Goal: Navigation & Orientation: Go to known website

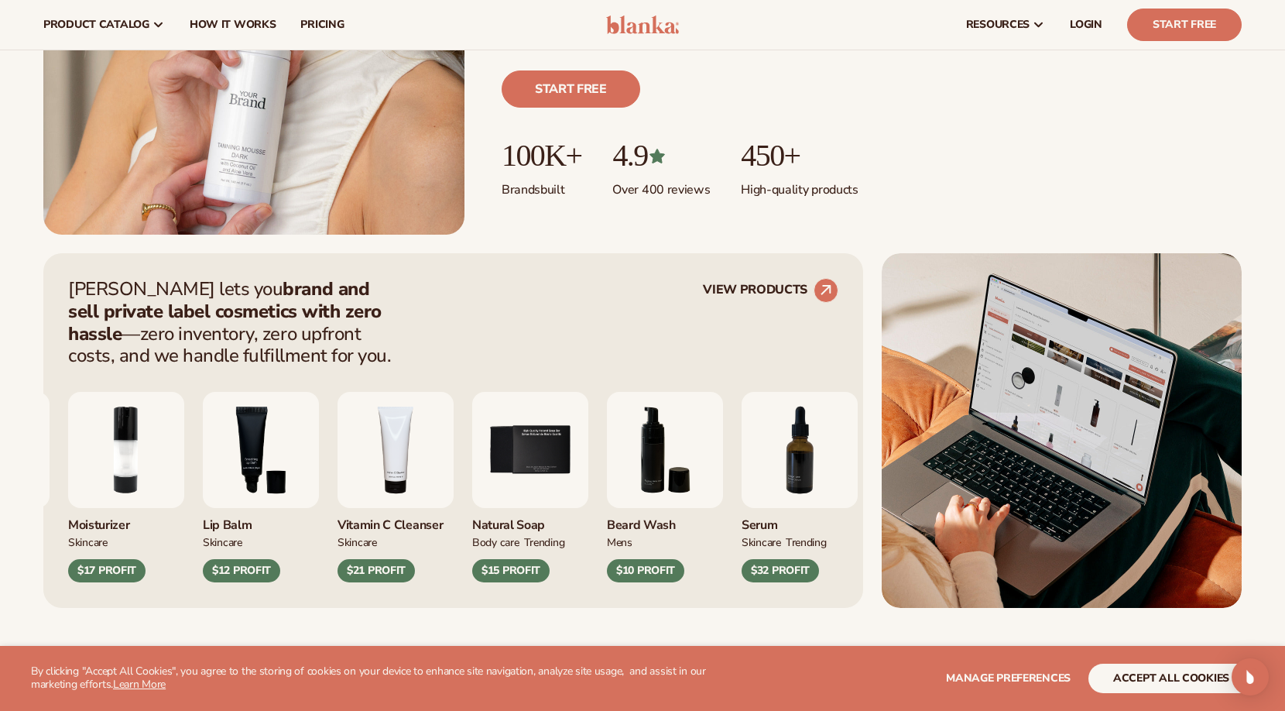
scroll to position [248, 0]
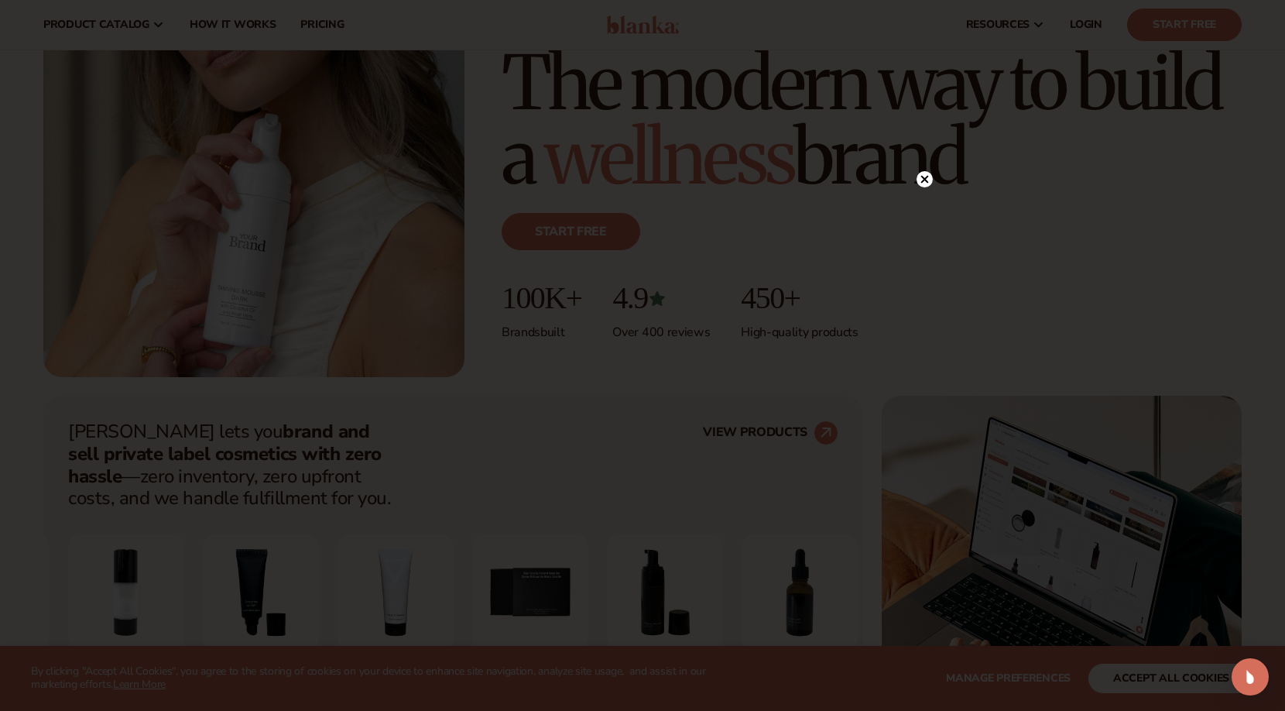
click at [1085, 22] on div at bounding box center [642, 355] width 1285 height 711
click at [928, 180] on circle at bounding box center [925, 179] width 16 height 16
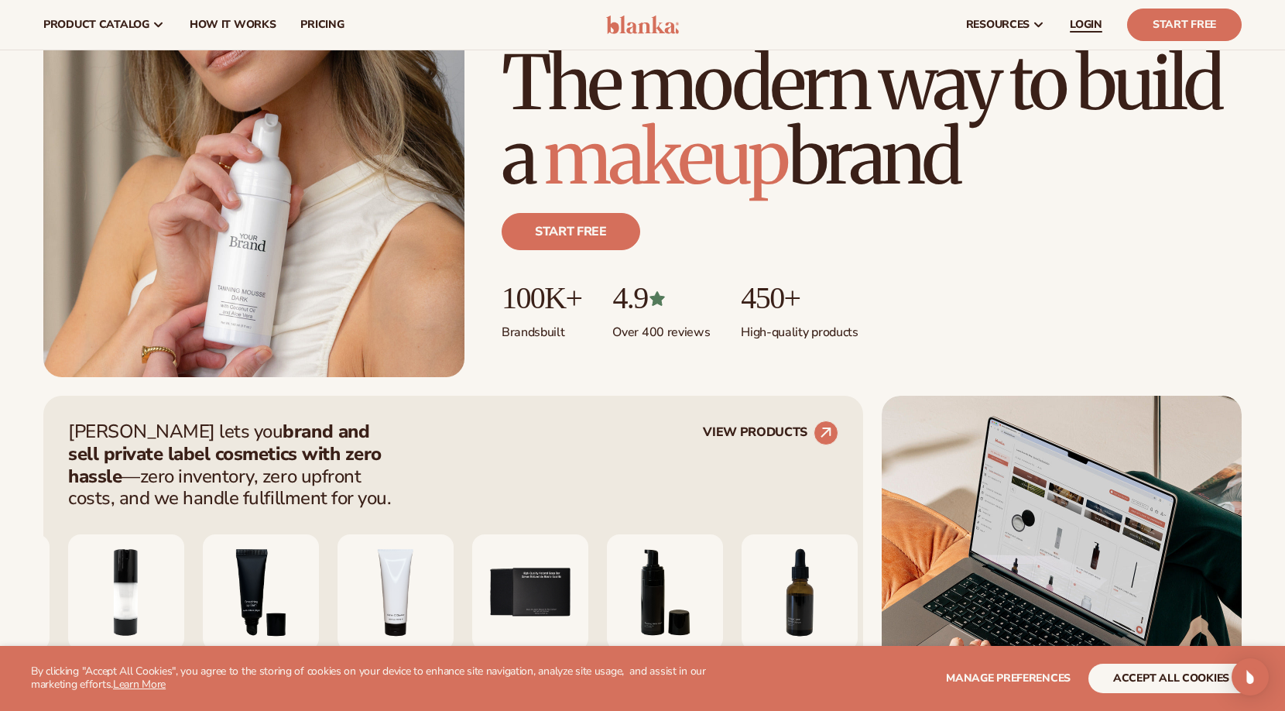
click at [1082, 27] on span "LOGIN" at bounding box center [1086, 25] width 33 height 12
